Goal: Download file/media

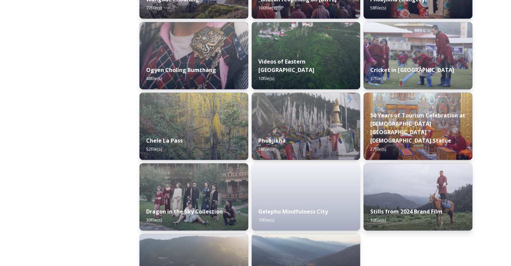
scroll to position [1074, 0]
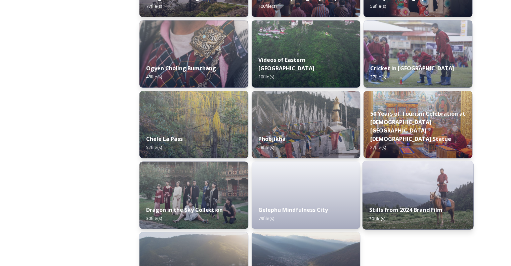
click at [396, 204] on div "Stills from 2024 Brand Film 30 file(s)" at bounding box center [417, 213] width 111 height 31
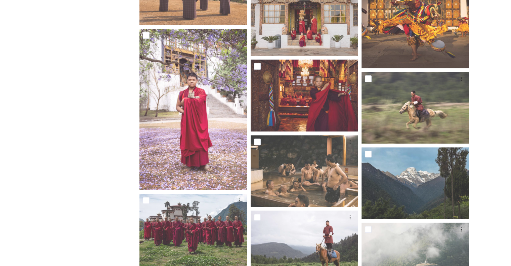
scroll to position [403, 0]
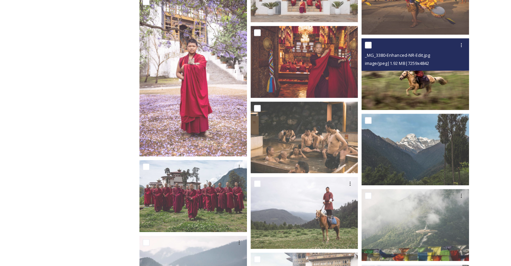
click at [409, 83] on img at bounding box center [414, 74] width 107 height 72
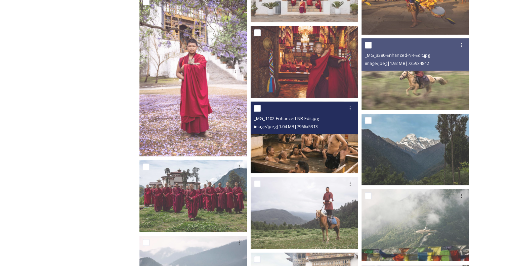
click at [286, 140] on img at bounding box center [303, 137] width 107 height 72
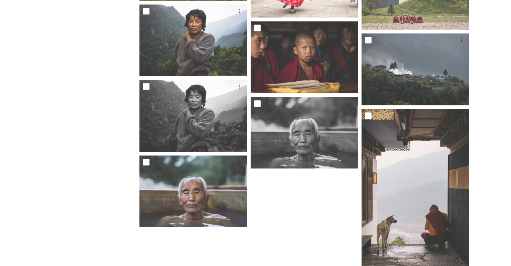
scroll to position [728, 0]
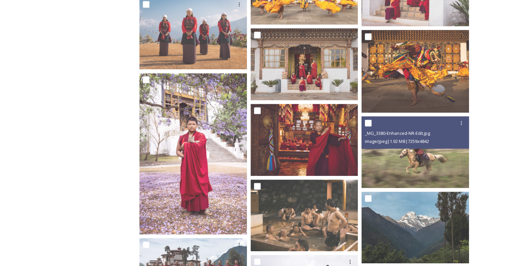
click at [92, 162] on div "Shared by: Bhutan Tourism A library of images, videos and other digital assets …" at bounding box center [75, 213] width 101 height 912
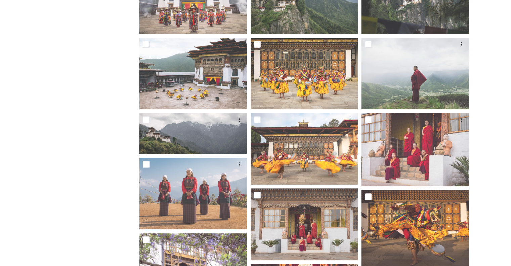
scroll to position [157, 0]
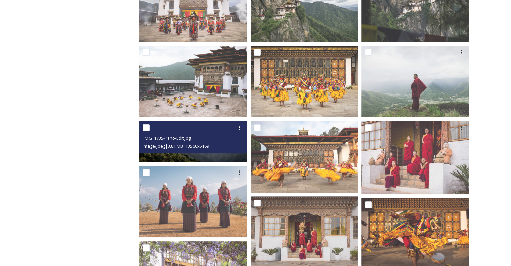
click at [180, 149] on div "image/jpeg | 3.81 MB | 13560 x 5169" at bounding box center [194, 146] width 102 height 8
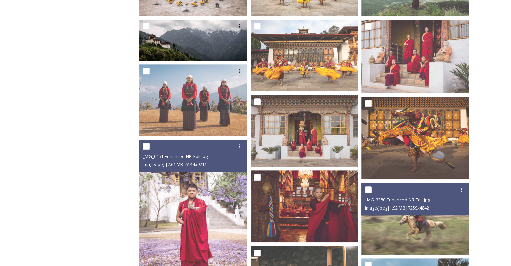
scroll to position [224, 0]
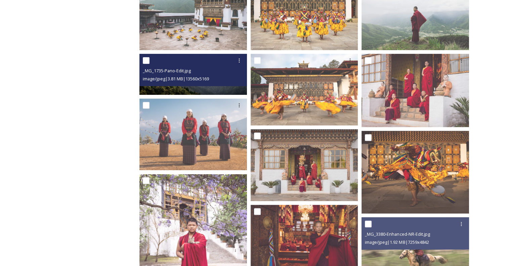
click at [160, 81] on span "image/jpeg | 3.81 MB | 13560 x 5169" at bounding box center [176, 79] width 66 height 6
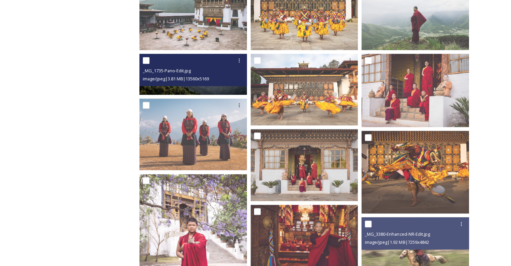
click at [211, 70] on div "_MG_1735-Pano-Edit.jpg" at bounding box center [194, 70] width 102 height 8
click at [210, 93] on img at bounding box center [192, 74] width 107 height 41
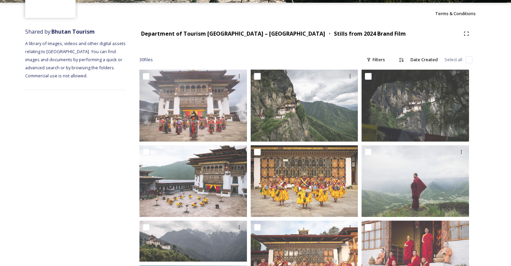
scroll to position [0, 0]
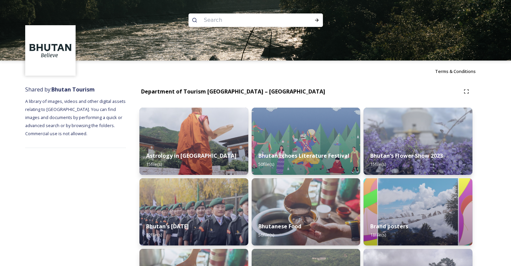
click at [220, 20] on input at bounding box center [246, 20] width 92 height 15
paste input "[DEMOGRAPHIC_DATA][PERSON_NAME][DEMOGRAPHIC_DATA]"
type input "[DEMOGRAPHIC_DATA][PERSON_NAME][DEMOGRAPHIC_DATA]"
click at [333, 22] on input at bounding box center [336, 20] width 7 height 15
click at [315, 19] on icon at bounding box center [316, 19] width 5 height 5
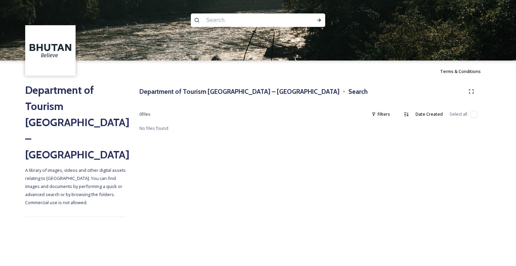
click at [231, 188] on div "Terms & Conditions Department of Tourism [GEOGRAPHIC_DATA] – Brand Centre A lib…" at bounding box center [258, 133] width 516 height 266
drag, startPoint x: 121, startPoint y: 197, endPoint x: 118, endPoint y: 168, distance: 29.0
click at [121, 197] on div "Terms & Conditions Department of Tourism [GEOGRAPHIC_DATA] – Brand Centre A lib…" at bounding box center [258, 133] width 516 height 266
click at [77, 228] on div "Terms & Conditions Department of Tourism [GEOGRAPHIC_DATA] – Brand Centre A lib…" at bounding box center [258, 133] width 516 height 266
click at [244, 21] on input at bounding box center [249, 20] width 92 height 15
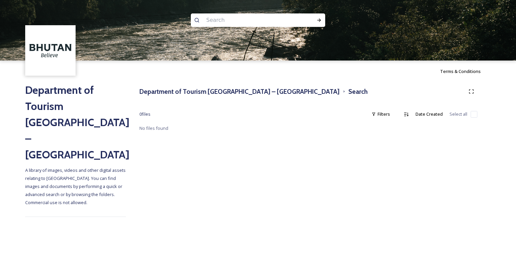
click at [241, 19] on input at bounding box center [249, 20] width 92 height 15
paste input "Rinpung Dzong"
click at [319, 21] on icon at bounding box center [319, 19] width 4 height 3
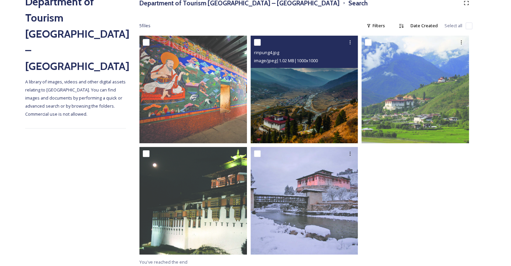
scroll to position [91, 0]
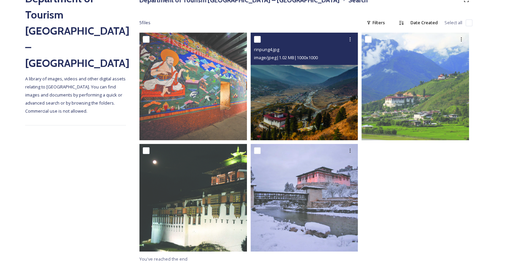
click at [296, 95] on img at bounding box center [303, 86] width 107 height 107
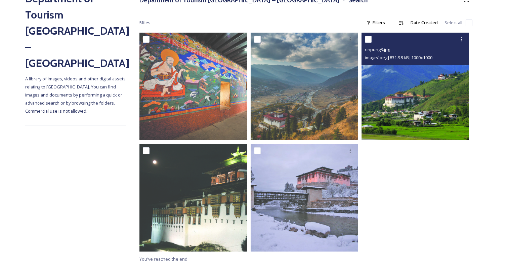
click at [399, 104] on img at bounding box center [414, 86] width 107 height 107
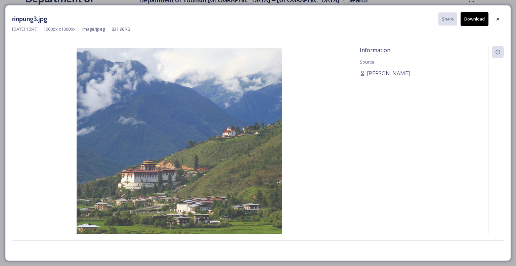
click at [475, 19] on button "Download" at bounding box center [474, 19] width 28 height 14
click at [0, 135] on div "rinpung3.jpg Share Download [DATE] 16:47 1000 px x 1000 px image/jpeg 831.98 kB…" at bounding box center [258, 133] width 516 height 266
click at [499, 17] on icon at bounding box center [497, 18] width 5 height 5
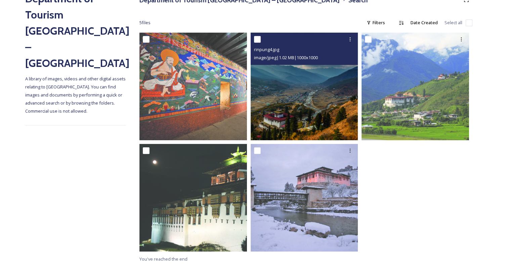
click at [299, 100] on img at bounding box center [303, 86] width 107 height 107
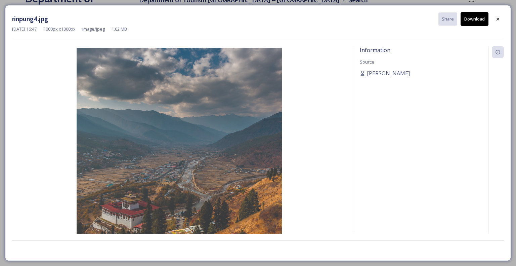
click at [477, 20] on button "Download" at bounding box center [474, 19] width 28 height 14
click at [496, 21] on icon at bounding box center [497, 18] width 5 height 5
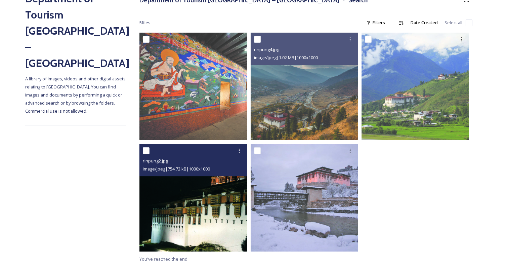
click at [199, 209] on img at bounding box center [192, 197] width 107 height 107
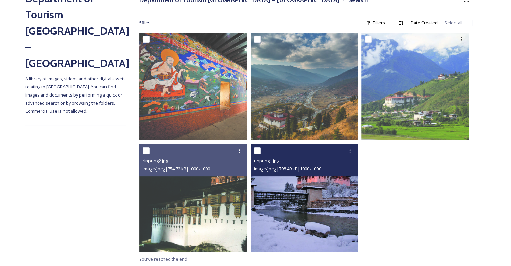
click at [310, 201] on img at bounding box center [303, 197] width 107 height 107
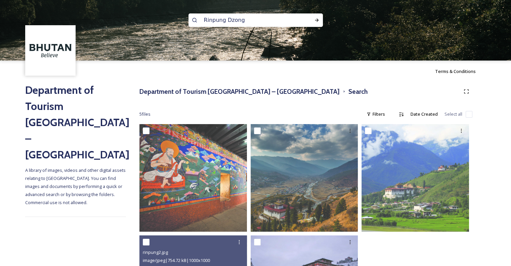
scroll to position [1, 0]
drag, startPoint x: 226, startPoint y: 20, endPoint x: 266, endPoint y: 22, distance: 39.7
click at [266, 22] on input "Rinpung Dzong" at bounding box center [246, 19] width 92 height 15
type input "Rinpung"
click at [318, 21] on icon at bounding box center [316, 19] width 5 height 5
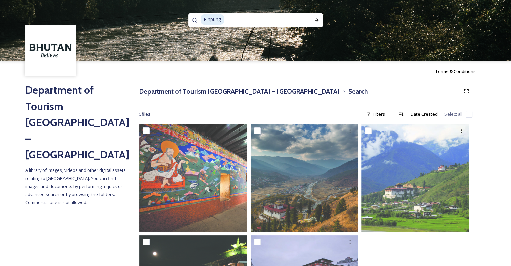
click at [280, 22] on input at bounding box center [265, 19] width 80 height 15
type input "R"
paste input "Royal Takin Preserve"
type input "Royal Takin Preserve"
click at [321, 17] on div "Run Search" at bounding box center [317, 20] width 12 height 12
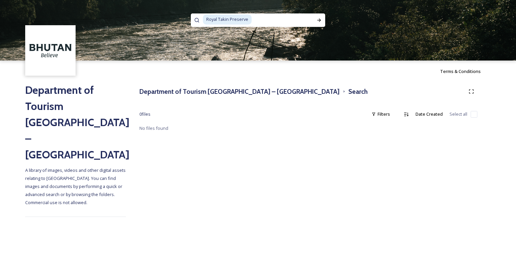
click at [66, 239] on div "Royal Takin Preserve Terms & Conditions Department of Tourism [GEOGRAPHIC_DATA]…" at bounding box center [258, 133] width 516 height 266
click at [266, 21] on input at bounding box center [282, 19] width 61 height 15
type input "Royal Takin"
click at [318, 20] on icon at bounding box center [318, 19] width 5 height 5
click at [242, 15] on input at bounding box center [271, 19] width 77 height 15
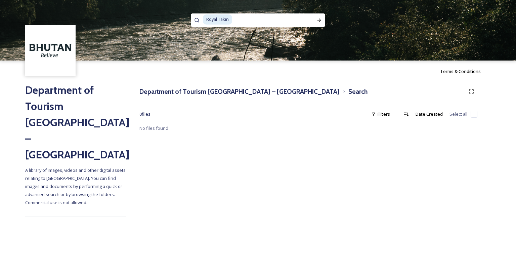
click at [231, 21] on span "Royal Takin" at bounding box center [217, 19] width 29 height 10
drag, startPoint x: 231, startPoint y: 21, endPoint x: 185, endPoint y: 18, distance: 45.4
click at [185, 18] on div "Royal Takin" at bounding box center [258, 30] width 516 height 60
paste span
click at [231, 21] on input at bounding box center [266, 20] width 81 height 15
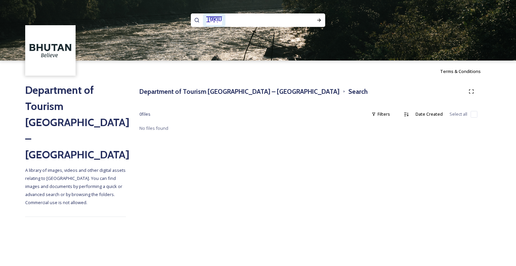
click at [231, 21] on input at bounding box center [266, 20] width 81 height 15
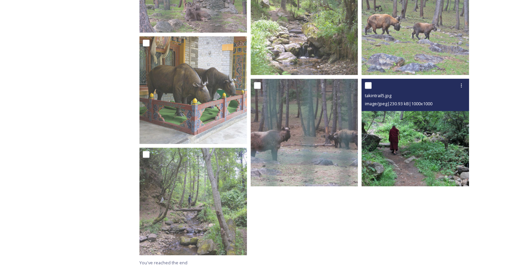
scroll to position [269, 0]
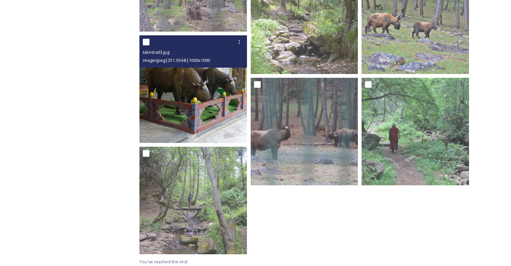
click at [147, 43] on input "checkbox" at bounding box center [146, 42] width 7 height 7
checkbox input "true"
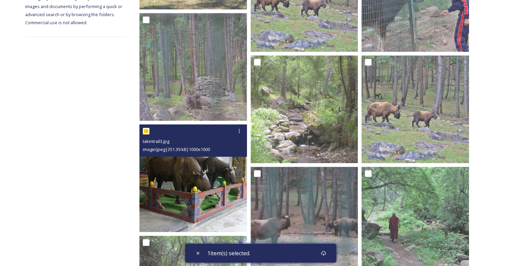
scroll to position [70, 0]
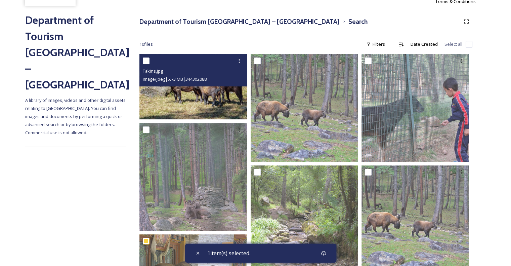
click at [148, 60] on input "checkbox" at bounding box center [146, 60] width 7 height 7
checkbox input "true"
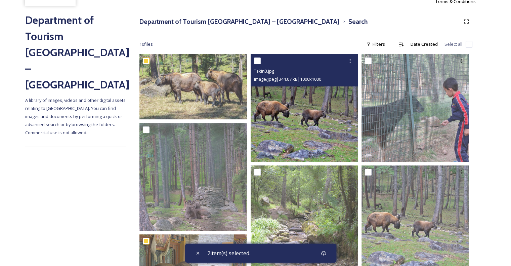
click at [258, 61] on input "checkbox" at bounding box center [257, 60] width 7 height 7
checkbox input "true"
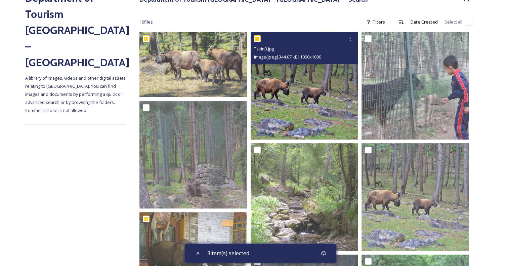
scroll to position [103, 0]
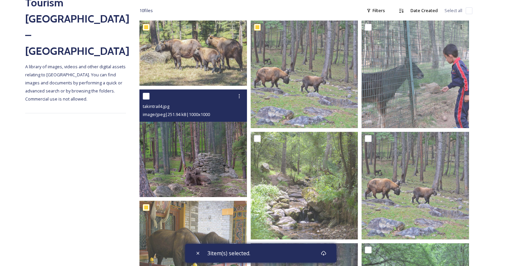
click at [148, 94] on input "checkbox" at bounding box center [146, 96] width 7 height 7
checkbox input "true"
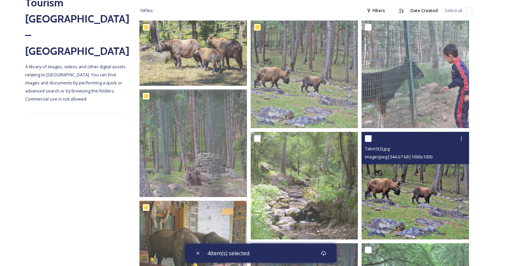
click at [370, 136] on input "checkbox" at bounding box center [368, 138] width 7 height 7
checkbox input "true"
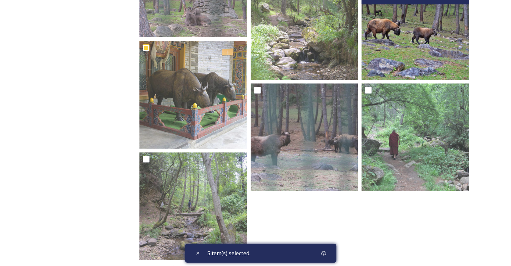
scroll to position [271, 0]
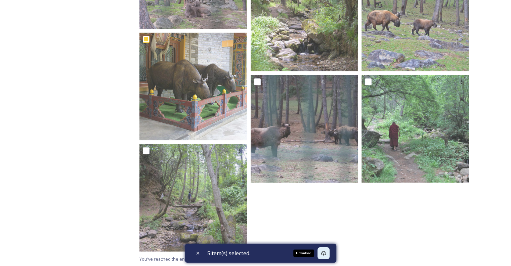
click at [328, 253] on div "Download" at bounding box center [323, 253] width 12 height 12
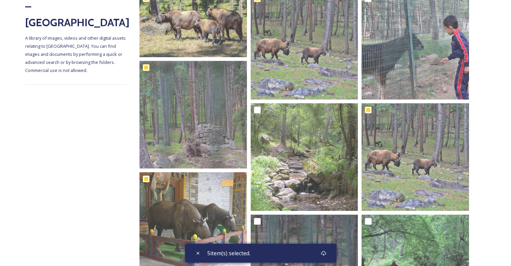
scroll to position [0, 0]
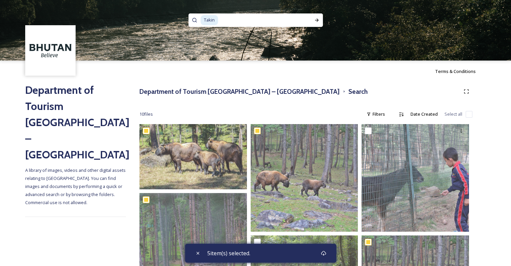
click at [220, 18] on input at bounding box center [260, 20] width 83 height 15
type input "T"
paste input "Phobjikha"
type input "Phobjikha"
checkbox input "true"
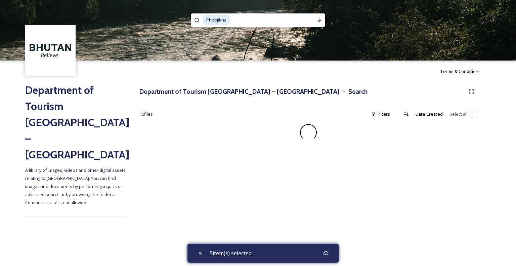
checkbox input "false"
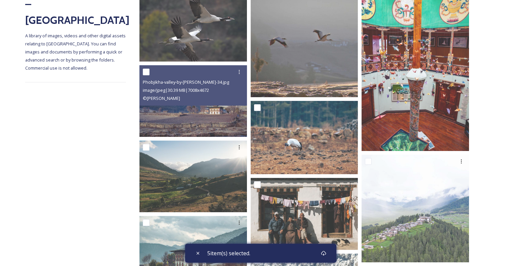
scroll to position [168, 0]
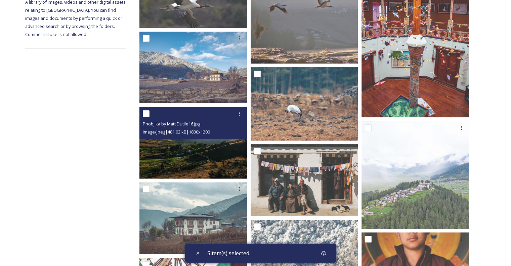
click at [173, 159] on img at bounding box center [192, 143] width 107 height 72
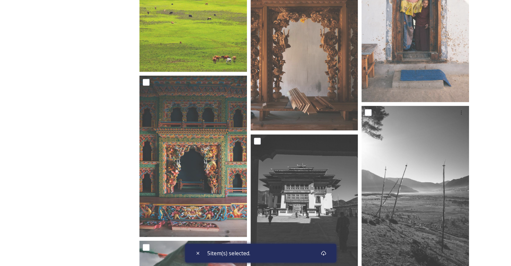
scroll to position [1794, 0]
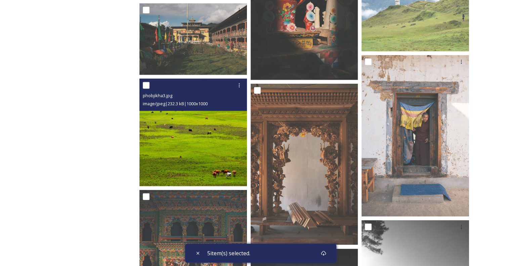
click at [148, 88] on input "checkbox" at bounding box center [146, 85] width 7 height 7
checkbox input "true"
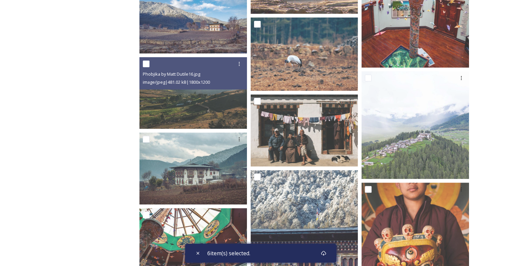
scroll to position [216, 0]
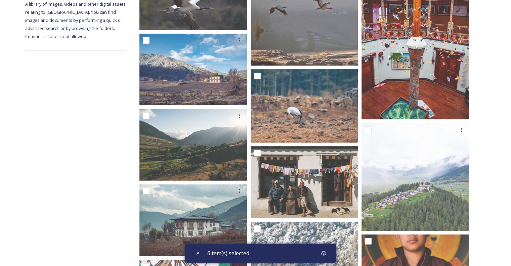
scroll to position [182, 0]
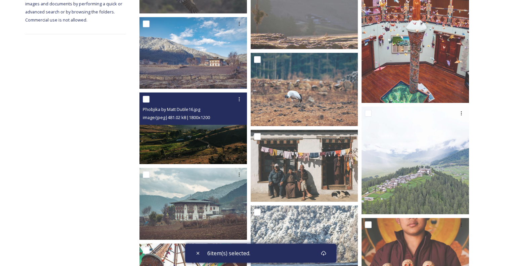
click at [144, 96] on input "checkbox" at bounding box center [146, 99] width 7 height 7
checkbox input "true"
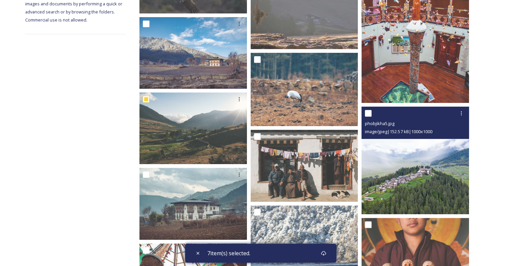
click at [368, 115] on input "checkbox" at bounding box center [368, 113] width 7 height 7
checkbox input "true"
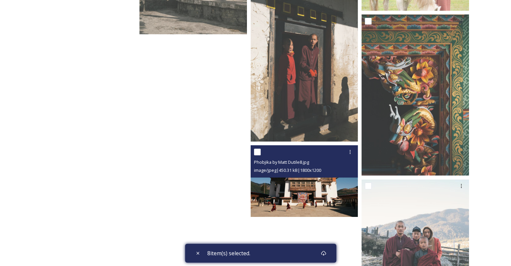
scroll to position [2264, 0]
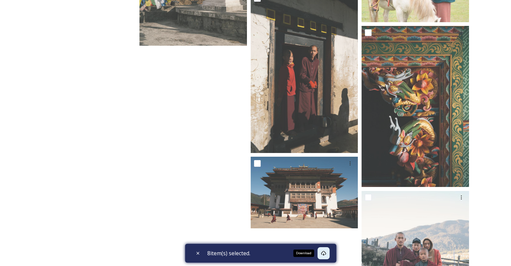
click at [324, 253] on icon at bounding box center [323, 252] width 5 height 5
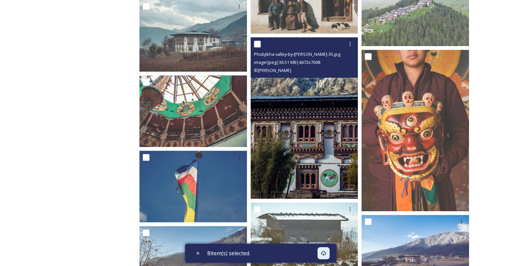
scroll to position [317, 0]
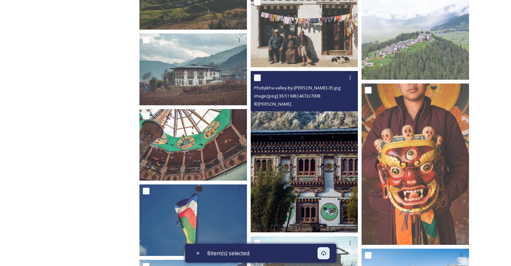
click at [259, 77] on input "checkbox" at bounding box center [257, 77] width 7 height 7
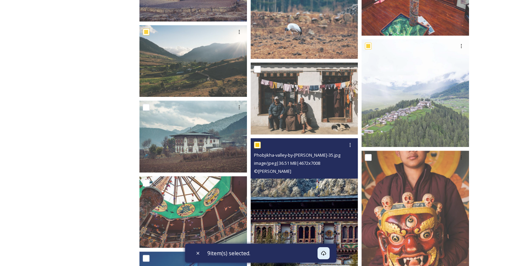
click at [259, 146] on input "checkbox" at bounding box center [257, 144] width 7 height 7
checkbox input "false"
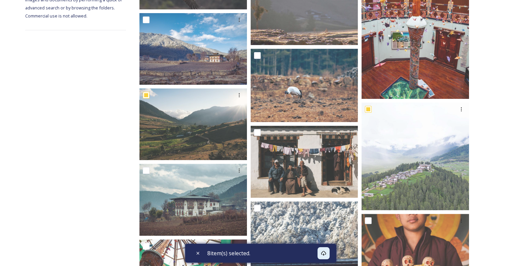
scroll to position [115, 0]
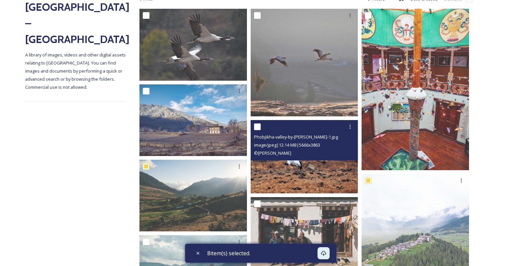
click at [259, 128] on input "checkbox" at bounding box center [257, 126] width 7 height 7
checkbox input "true"
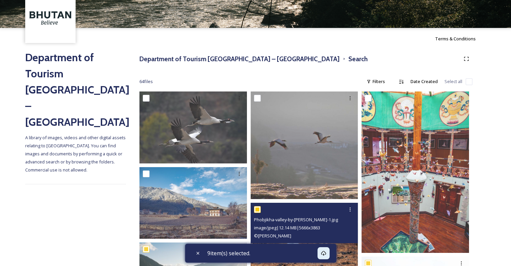
scroll to position [14, 0]
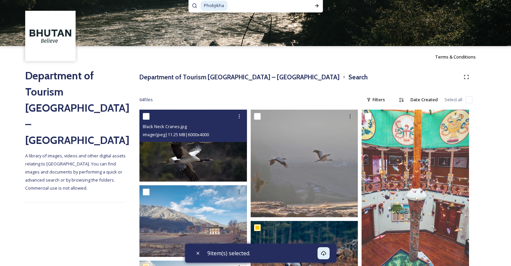
click at [151, 116] on div at bounding box center [194, 116] width 102 height 12
click at [146, 116] on input "checkbox" at bounding box center [146, 116] width 7 height 7
checkbox input "true"
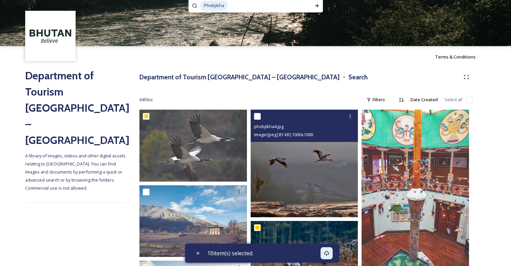
click at [254, 116] on input "checkbox" at bounding box center [257, 116] width 7 height 7
checkbox input "true"
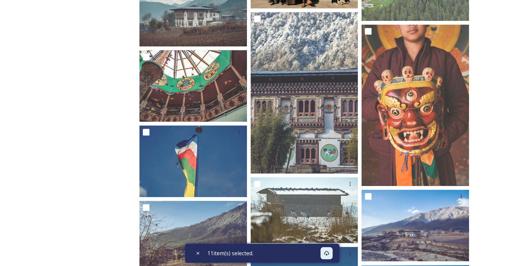
scroll to position [384, 0]
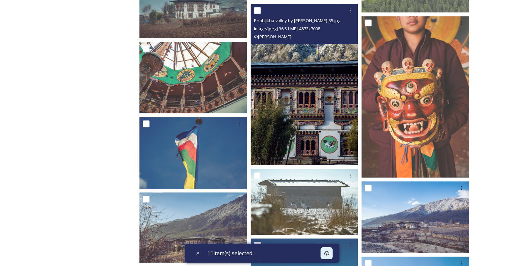
click at [259, 10] on input "checkbox" at bounding box center [257, 10] width 7 height 7
checkbox input "true"
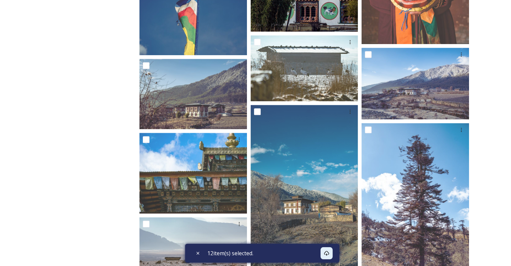
scroll to position [518, 0]
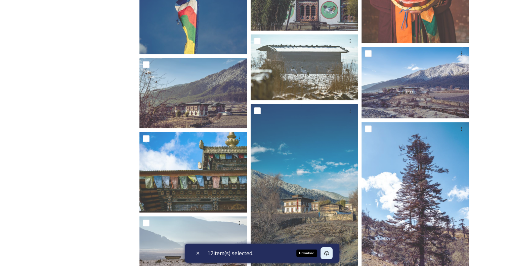
click at [328, 255] on icon at bounding box center [326, 252] width 5 height 5
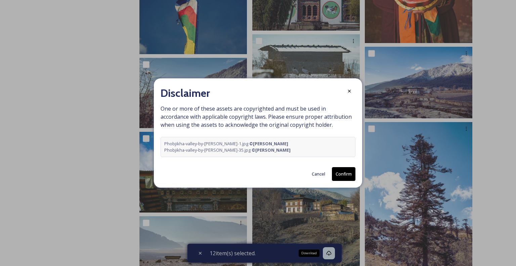
click at [341, 172] on button "Confirm" at bounding box center [343, 174] width 23 height 14
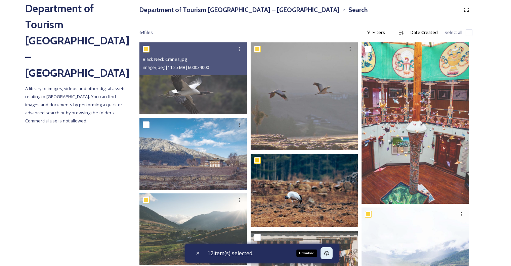
scroll to position [0, 0]
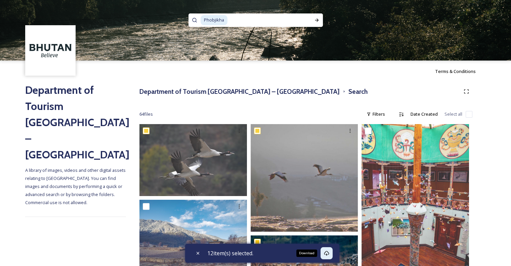
click at [262, 18] on input at bounding box center [267, 20] width 78 height 15
type input "P"
paste input "Paro"
type input "Paro"
checkbox input "true"
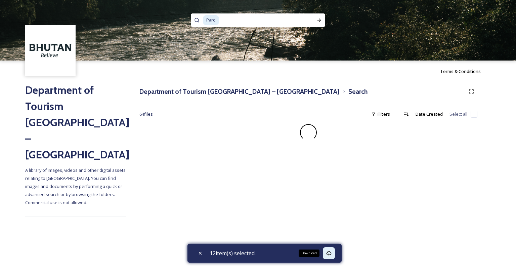
checkbox input "false"
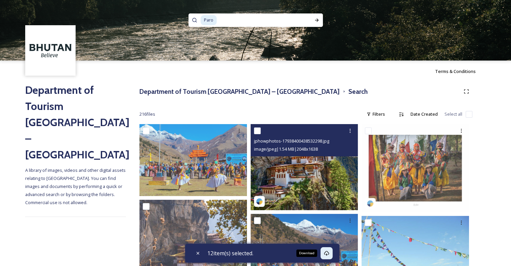
click at [291, 182] on img at bounding box center [303, 167] width 107 height 86
click at [256, 133] on input "checkbox" at bounding box center [257, 130] width 7 height 7
checkbox input "true"
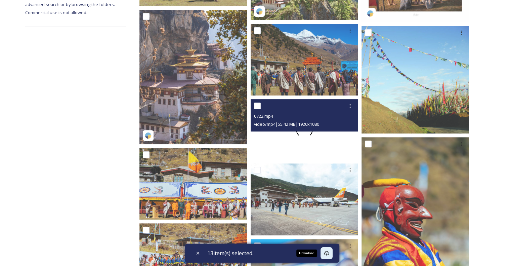
scroll to position [201, 0]
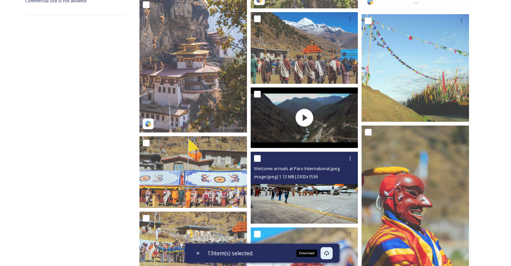
click at [254, 157] on input "checkbox" at bounding box center [257, 158] width 7 height 7
checkbox input "true"
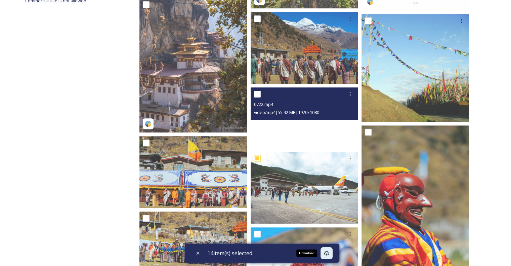
click at [290, 120] on video "0722.mp4" at bounding box center [303, 117] width 107 height 60
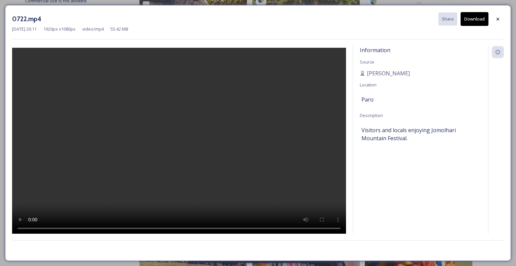
click at [502, 18] on div at bounding box center [497, 19] width 12 height 12
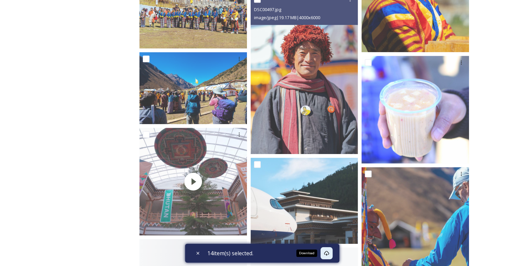
scroll to position [470, 0]
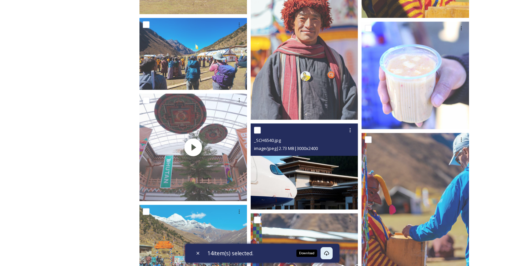
click at [258, 129] on input "checkbox" at bounding box center [257, 130] width 7 height 7
checkbox input "true"
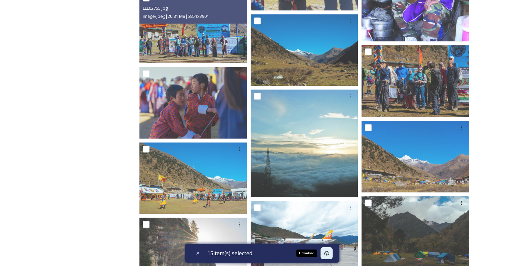
scroll to position [873, 0]
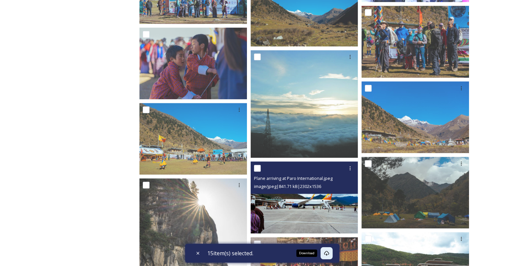
click at [259, 170] on input "checkbox" at bounding box center [257, 167] width 7 height 7
checkbox input "true"
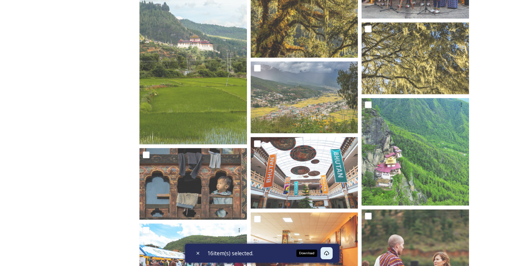
scroll to position [1309, 0]
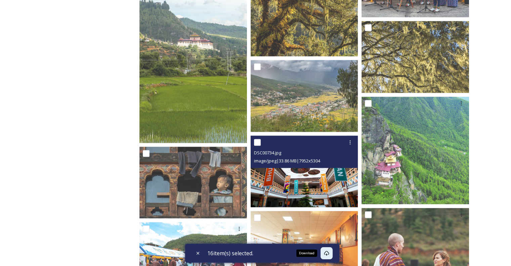
click at [257, 145] on input "checkbox" at bounding box center [257, 142] width 7 height 7
checkbox input "true"
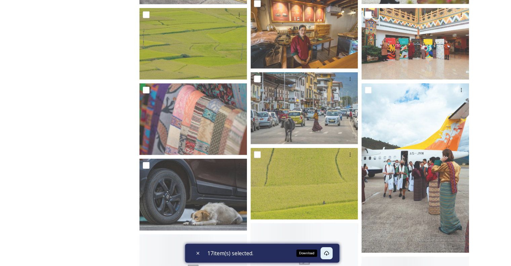
scroll to position [1678, 0]
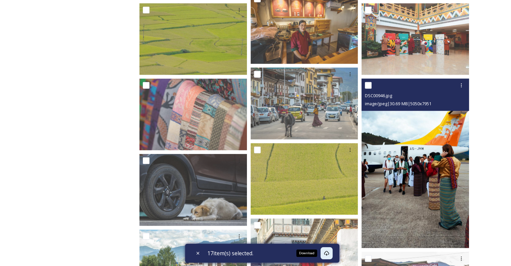
click at [370, 87] on input "checkbox" at bounding box center [368, 85] width 7 height 7
checkbox input "true"
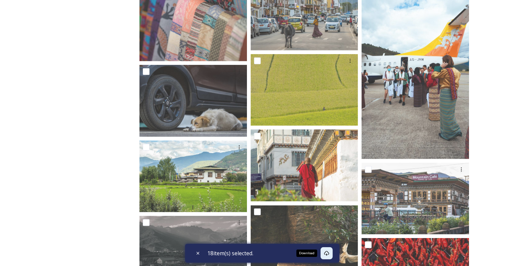
scroll to position [1779, 0]
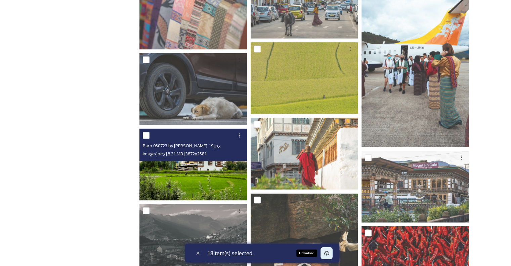
click at [148, 137] on input "checkbox" at bounding box center [146, 135] width 7 height 7
checkbox input "true"
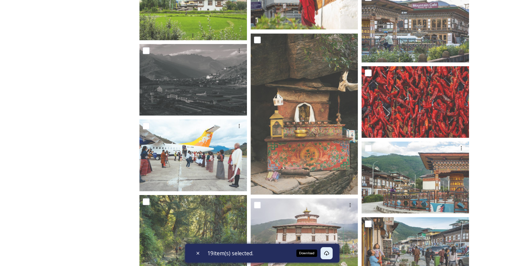
scroll to position [1981, 0]
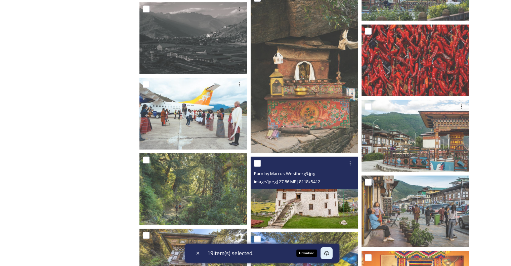
click at [255, 165] on input "checkbox" at bounding box center [257, 163] width 7 height 7
checkbox input "true"
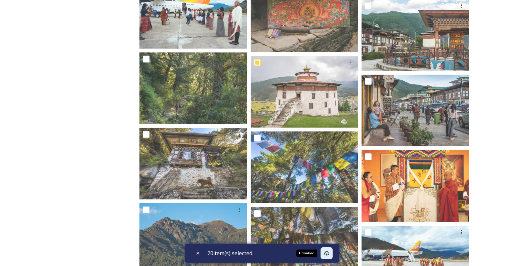
scroll to position [2148, 0]
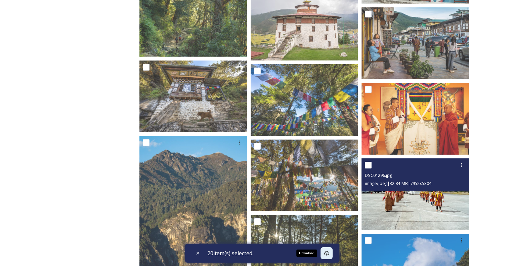
click at [365, 165] on input "checkbox" at bounding box center [368, 164] width 7 height 7
checkbox input "true"
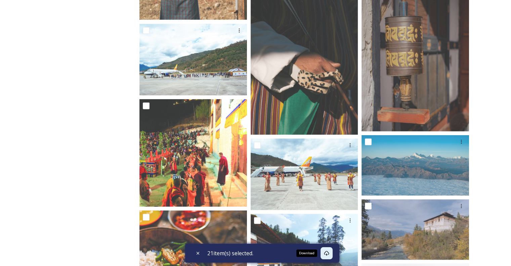
scroll to position [4129, 0]
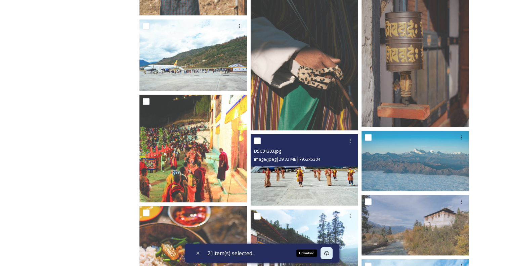
click at [259, 139] on input "checkbox" at bounding box center [257, 140] width 7 height 7
checkbox input "true"
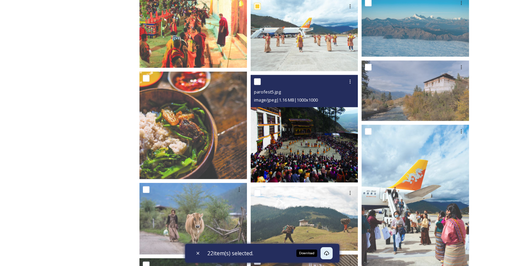
scroll to position [4297, 0]
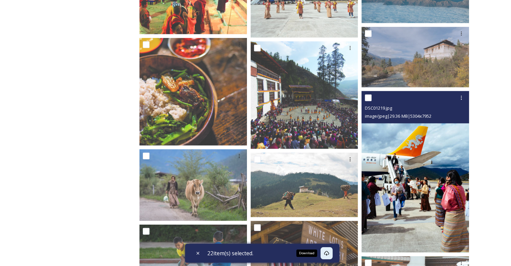
click at [368, 98] on input "checkbox" at bounding box center [368, 97] width 7 height 7
checkbox input "true"
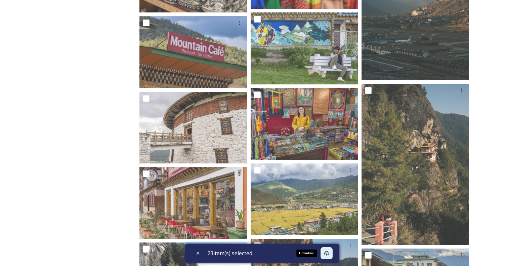
scroll to position [5203, 0]
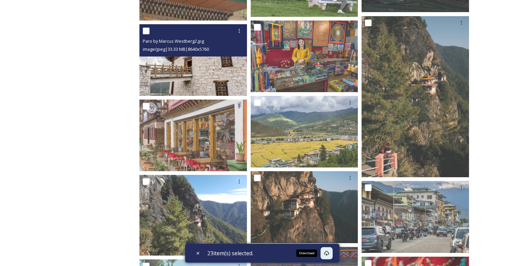
click at [146, 30] on input "checkbox" at bounding box center [146, 31] width 7 height 7
checkbox input "true"
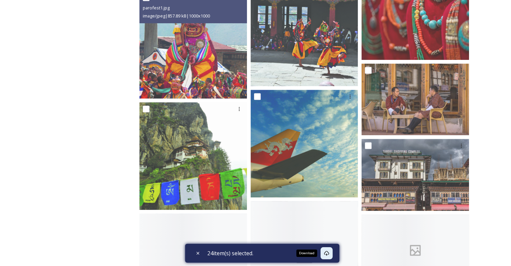
scroll to position [5472, 0]
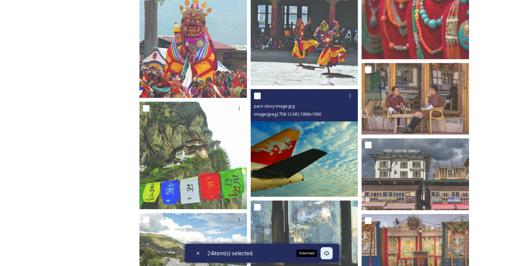
click at [258, 96] on input "checkbox" at bounding box center [257, 95] width 7 height 7
checkbox input "true"
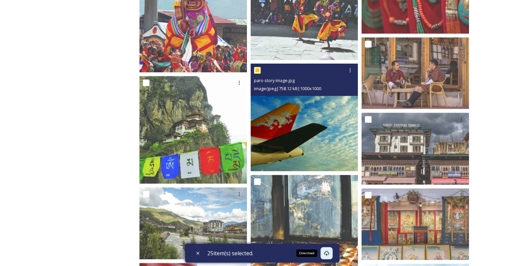
scroll to position [5572, 0]
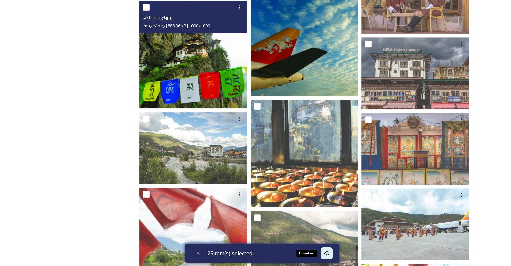
click at [145, 7] on input "checkbox" at bounding box center [146, 7] width 7 height 7
checkbox input "true"
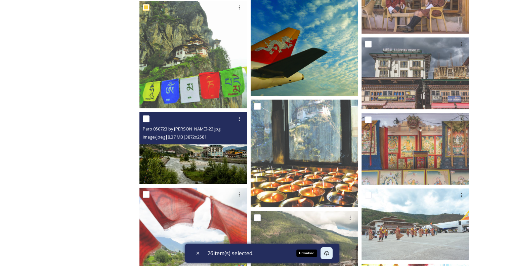
click at [146, 120] on input "checkbox" at bounding box center [146, 118] width 7 height 7
checkbox input "true"
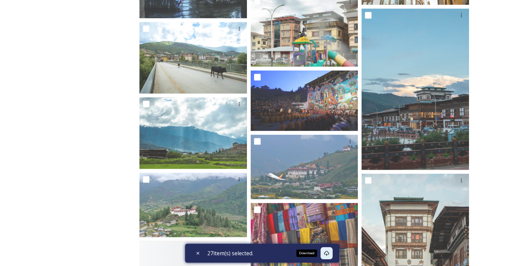
scroll to position [6143, 0]
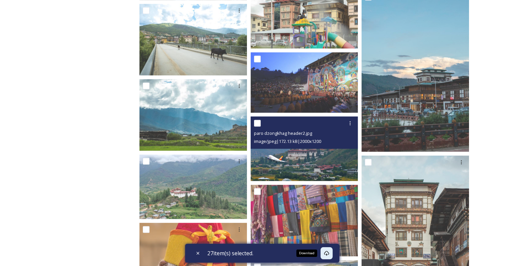
click at [258, 124] on input "checkbox" at bounding box center [257, 123] width 7 height 7
checkbox input "true"
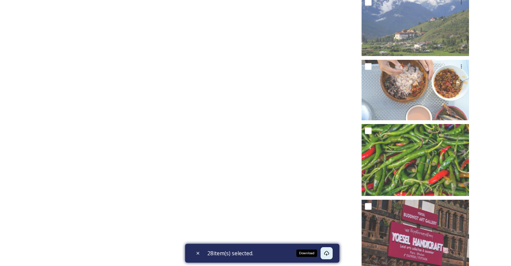
scroll to position [6680, 0]
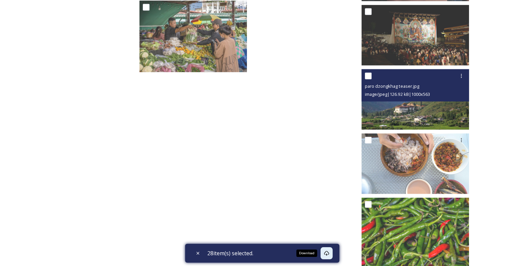
click at [367, 78] on input "checkbox" at bounding box center [368, 76] width 7 height 7
checkbox input "true"
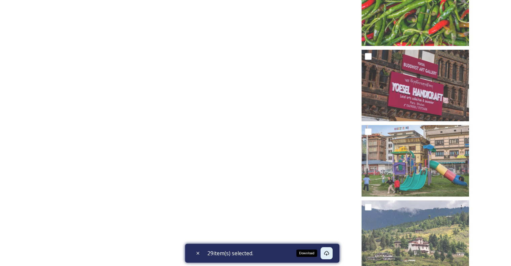
scroll to position [6924, 0]
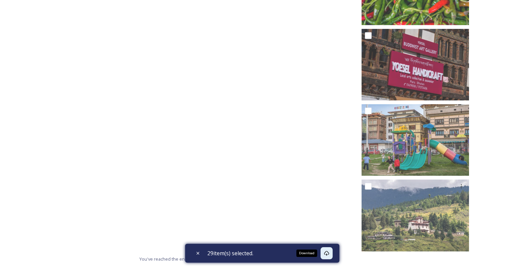
click at [332, 253] on div "Download" at bounding box center [326, 253] width 12 height 12
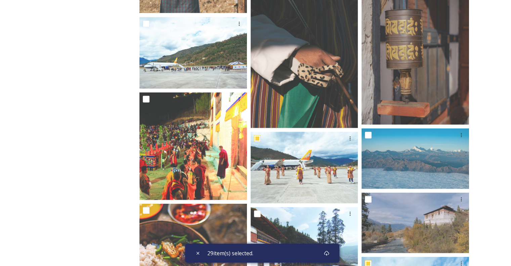
scroll to position [0, 0]
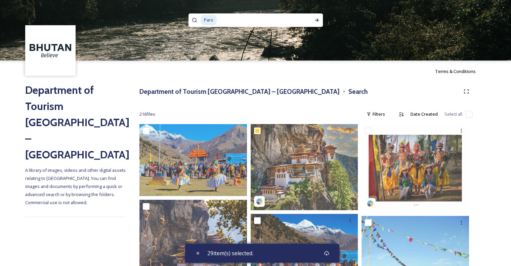
click at [235, 23] on input at bounding box center [259, 20] width 84 height 15
type input "P"
paste input "Thimphu"
type input "Thimphu"
checkbox input "true"
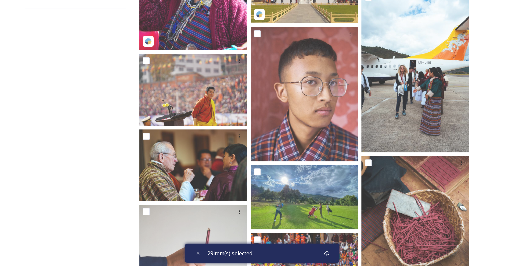
scroll to position [235, 0]
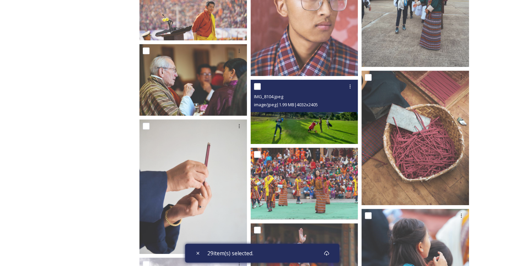
checkbox input "false"
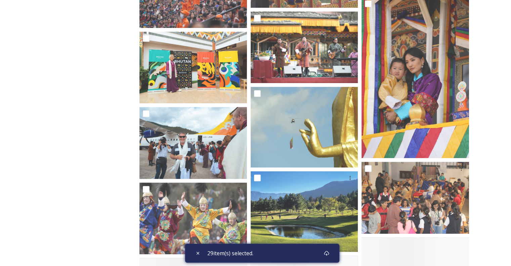
scroll to position [671, 0]
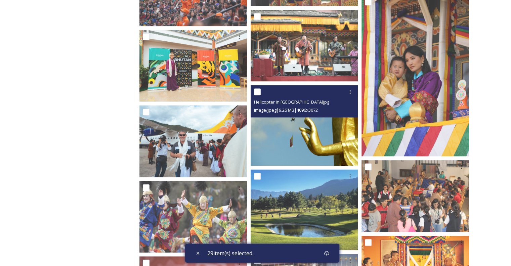
click at [295, 132] on img at bounding box center [303, 125] width 107 height 81
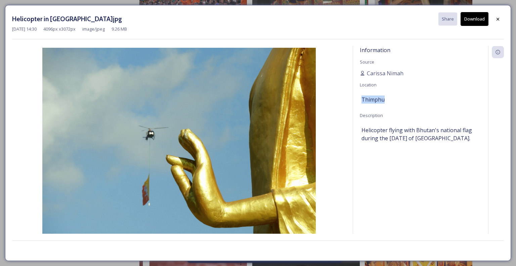
drag, startPoint x: 361, startPoint y: 99, endPoint x: 402, endPoint y: 102, distance: 41.0
click at [402, 102] on div "Thimphu" at bounding box center [420, 99] width 118 height 11
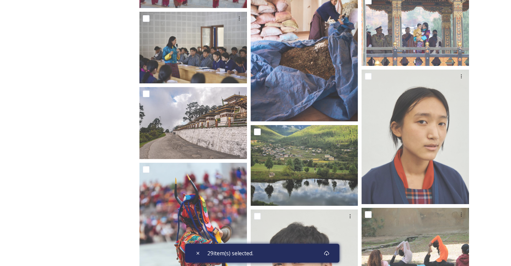
scroll to position [2316, 0]
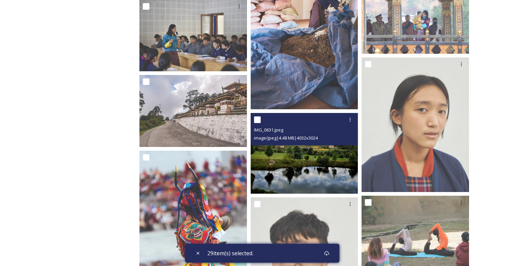
click at [293, 166] on img at bounding box center [303, 153] width 107 height 81
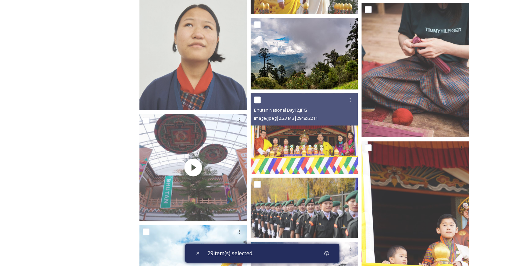
scroll to position [3223, 0]
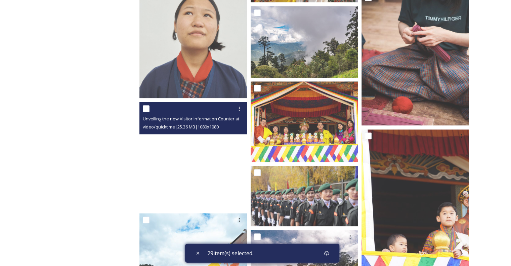
click at [195, 160] on video "Unveiling the new Visitor Information Counter at Paro International.MOV" at bounding box center [192, 155] width 107 height 107
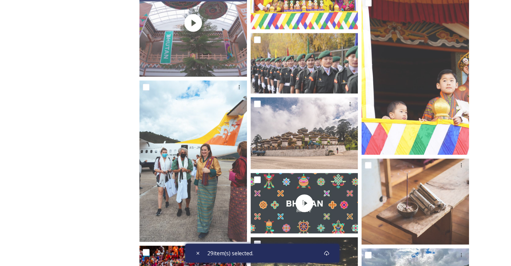
scroll to position [3458, 0]
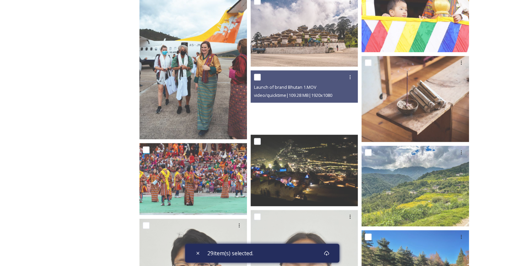
click at [304, 107] on video "Launch of brand Bhutan 1.MOV" at bounding box center [303, 100] width 107 height 60
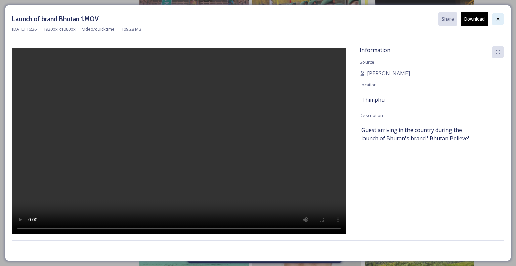
click at [498, 19] on icon at bounding box center [497, 18] width 3 height 3
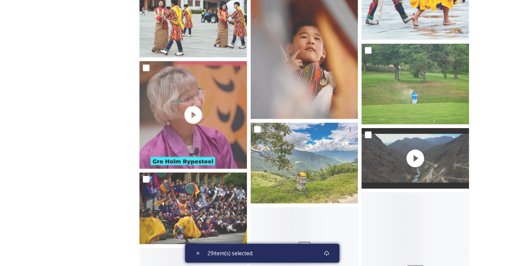
scroll to position [4666, 0]
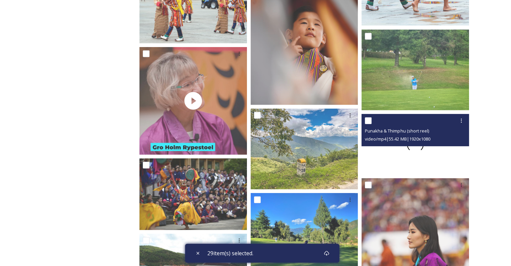
click at [421, 151] on div at bounding box center [414, 144] width 107 height 60
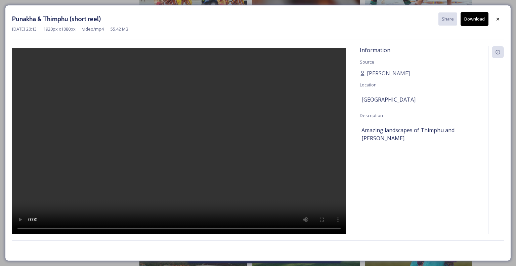
click at [206, 31] on div "[DATE] 20:13 1920 px x 1080 px video/mp4 55.42 MB" at bounding box center [257, 29] width 491 height 6
click at [500, 17] on div at bounding box center [497, 19] width 12 height 12
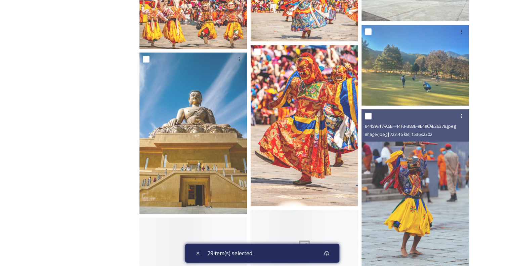
scroll to position [5438, 0]
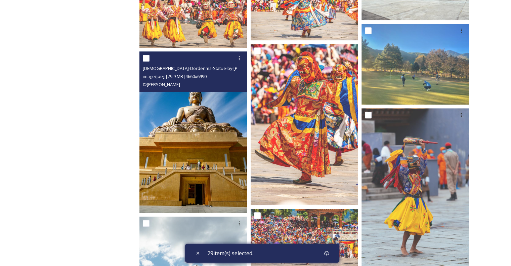
click at [148, 57] on input "checkbox" at bounding box center [146, 58] width 7 height 7
checkbox input "true"
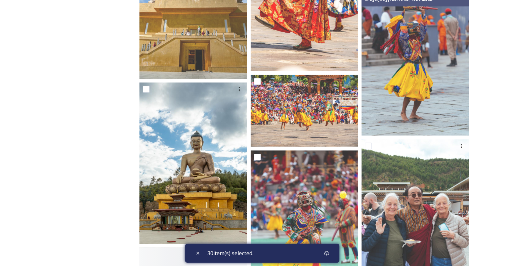
scroll to position [5572, 0]
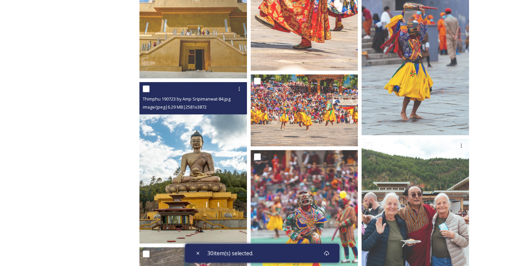
click at [148, 90] on input "checkbox" at bounding box center [146, 88] width 7 height 7
checkbox input "true"
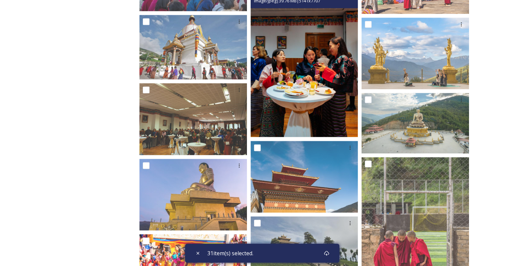
scroll to position [6110, 0]
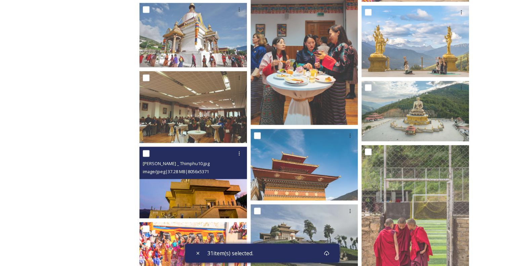
click at [142, 155] on div "[PERSON_NAME] _ Thimphu10.jpg image/jpeg | 37.28 MB | 8056 x 5371" at bounding box center [192, 162] width 107 height 32
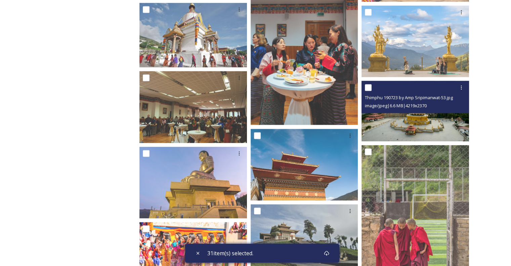
click at [367, 89] on input "checkbox" at bounding box center [368, 87] width 7 height 7
checkbox input "true"
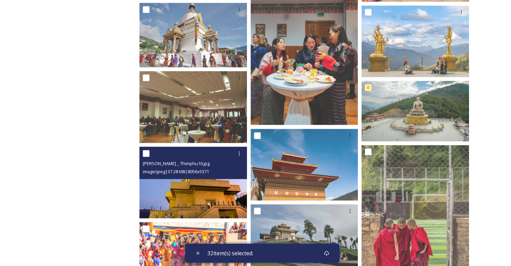
click at [147, 153] on input "checkbox" at bounding box center [146, 153] width 7 height 7
checkbox input "true"
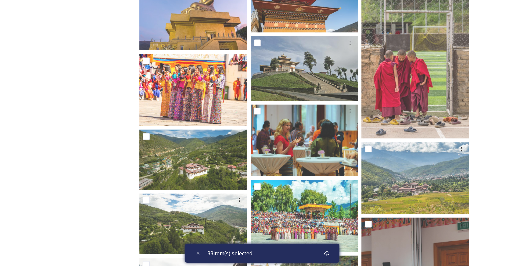
scroll to position [6311, 0]
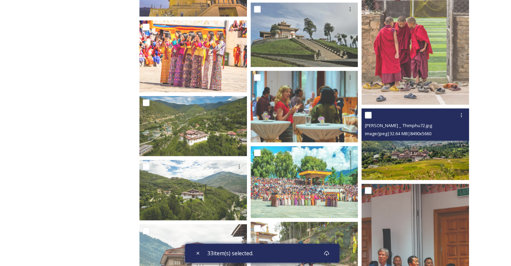
click at [367, 114] on input "checkbox" at bounding box center [368, 114] width 7 height 7
checkbox input "true"
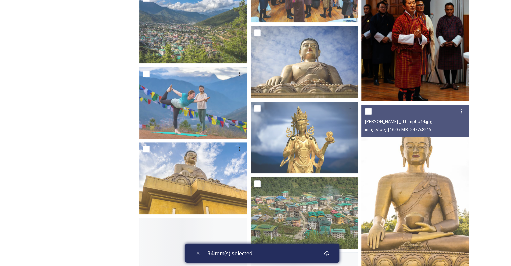
scroll to position [8023, 0]
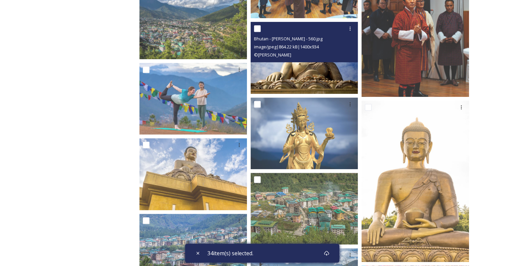
click at [259, 30] on input "checkbox" at bounding box center [257, 28] width 7 height 7
checkbox input "true"
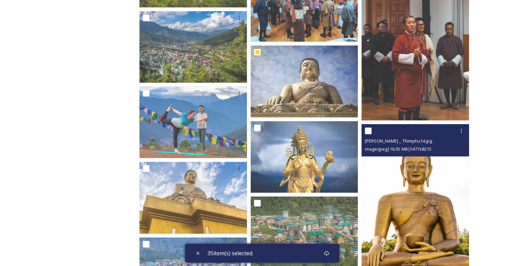
scroll to position [8067, 0]
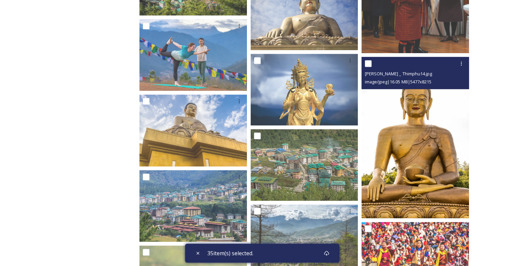
click at [371, 63] on input "checkbox" at bounding box center [368, 63] width 7 height 7
checkbox input "true"
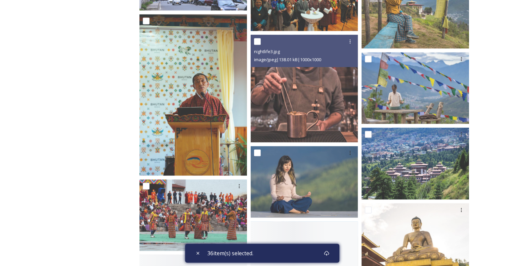
scroll to position [8805, 0]
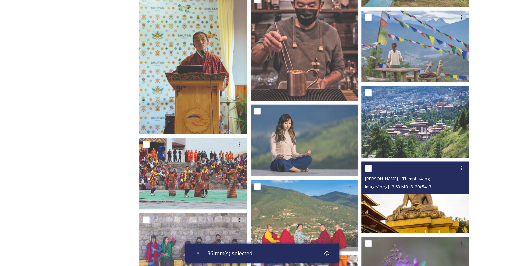
click at [369, 163] on div at bounding box center [416, 168] width 102 height 12
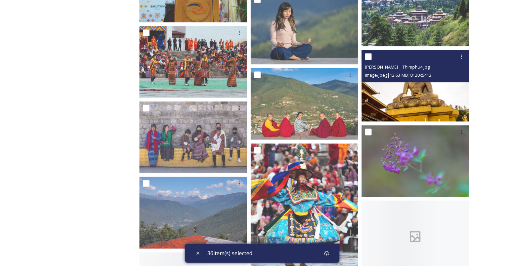
scroll to position [8939, 0]
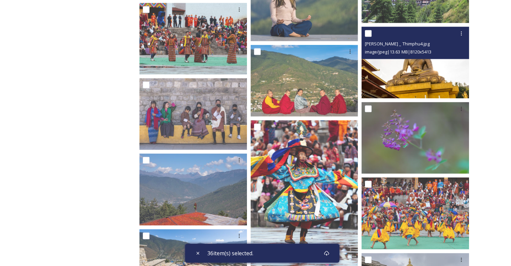
click at [371, 33] on input "checkbox" at bounding box center [368, 33] width 7 height 7
checkbox input "true"
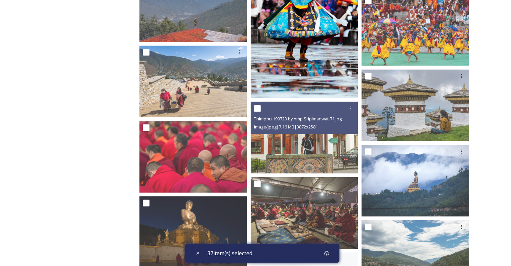
scroll to position [9174, 0]
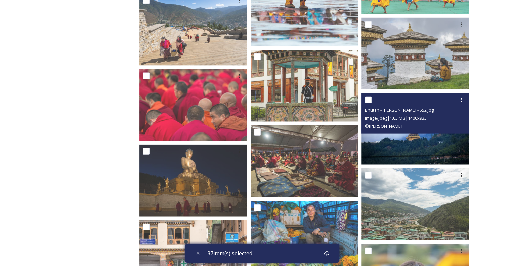
click at [368, 100] on input "checkbox" at bounding box center [368, 99] width 7 height 7
checkbox input "true"
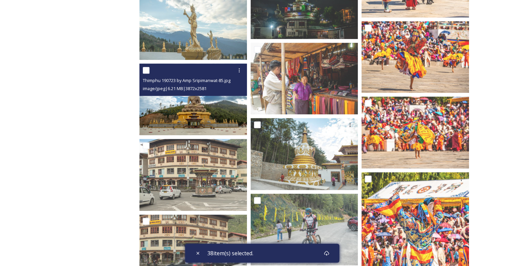
scroll to position [15855, 0]
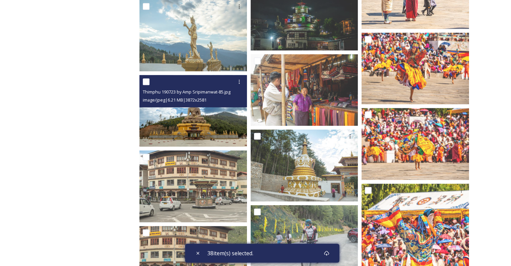
click at [147, 82] on input "checkbox" at bounding box center [146, 81] width 7 height 7
checkbox input "true"
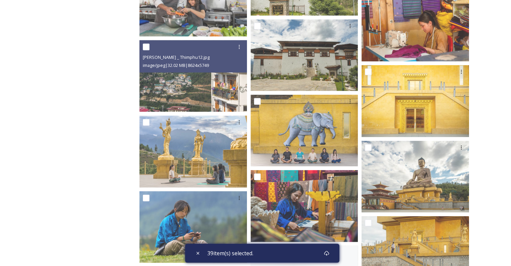
scroll to position [16795, 0]
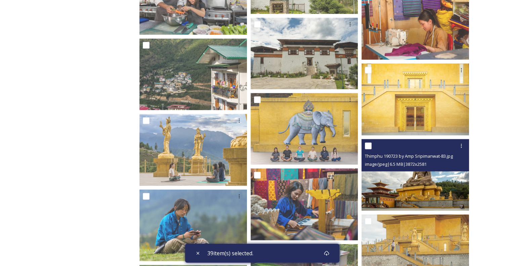
click at [368, 146] on input "checkbox" at bounding box center [368, 145] width 7 height 7
checkbox input "true"
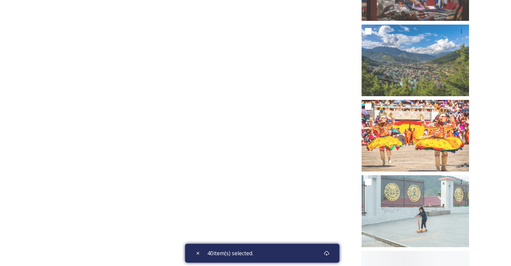
scroll to position [20458, 0]
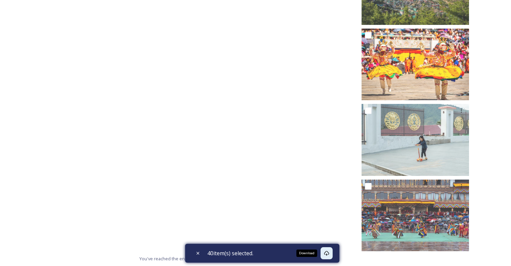
click at [329, 253] on icon at bounding box center [326, 252] width 5 height 5
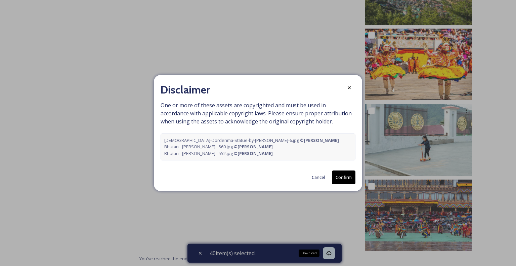
click at [343, 176] on button "Confirm" at bounding box center [343, 177] width 23 height 14
